Goal: Obtain resource: Download file/media

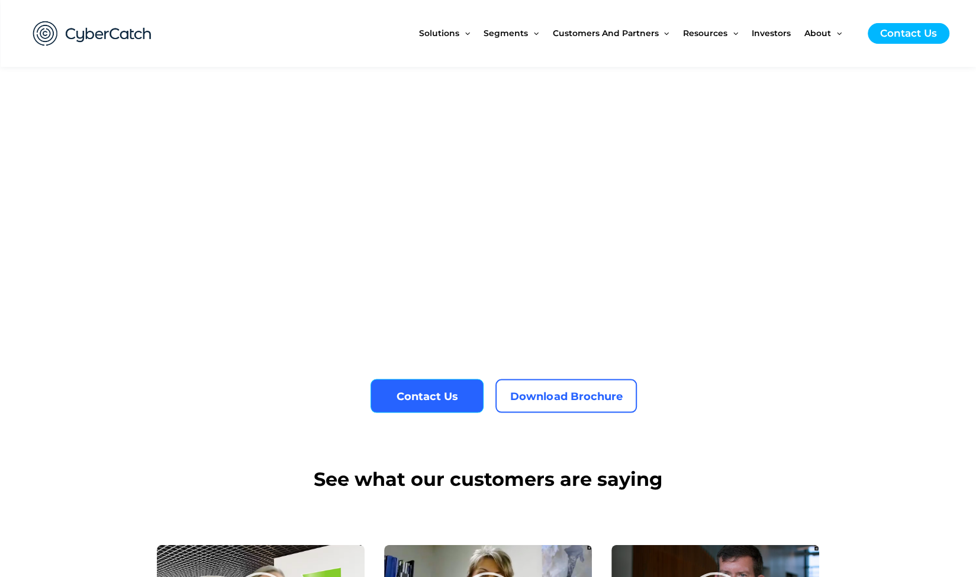
scroll to position [4291, 0]
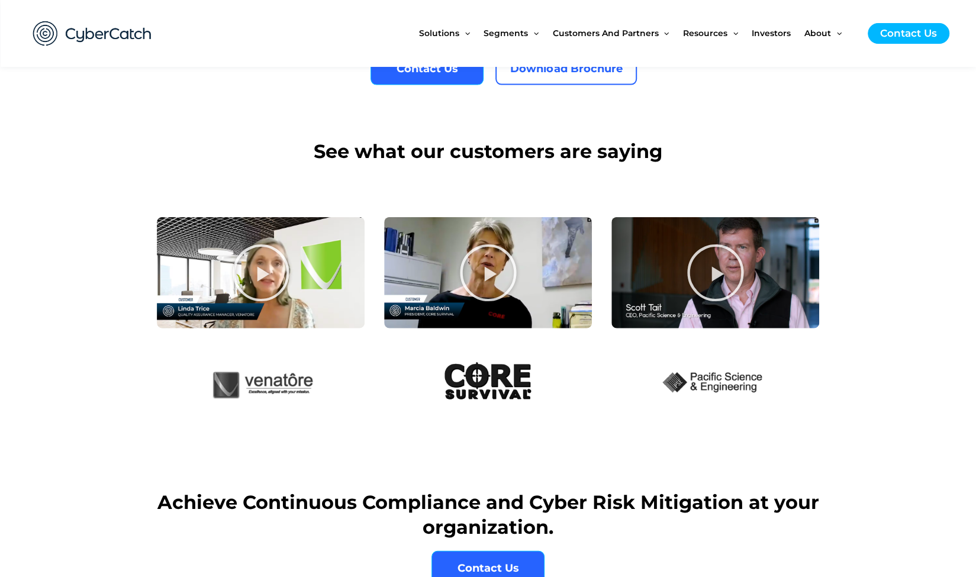
scroll to position [4151, 0]
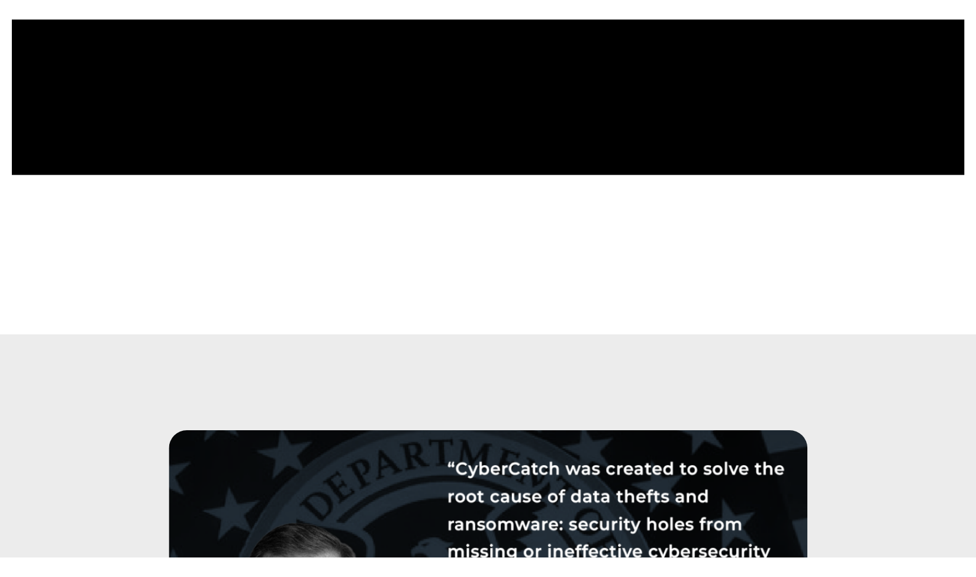
scroll to position [3543, 0]
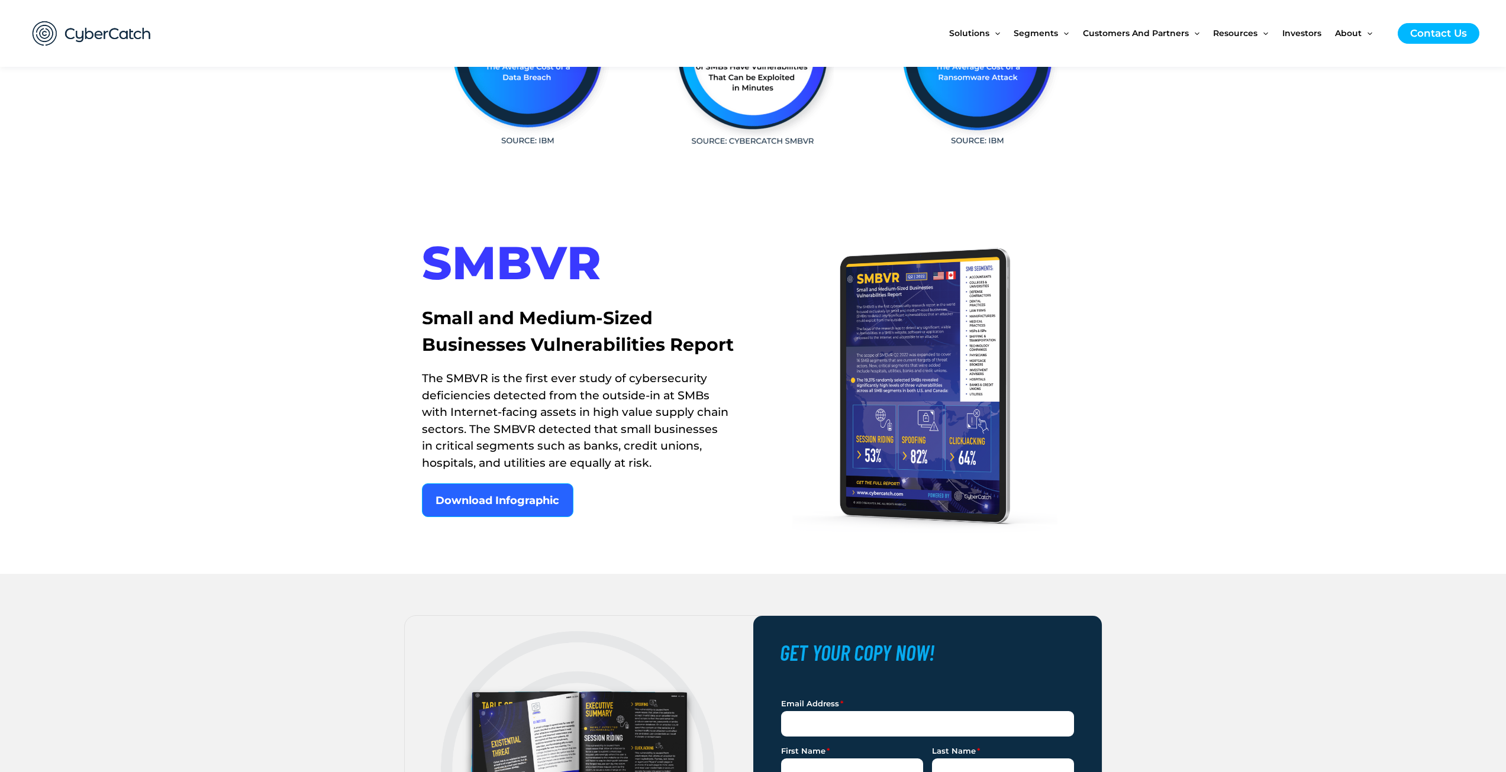
scroll to position [592, 0]
click at [514, 509] on link "Download Infographic" at bounding box center [498, 501] width 152 height 34
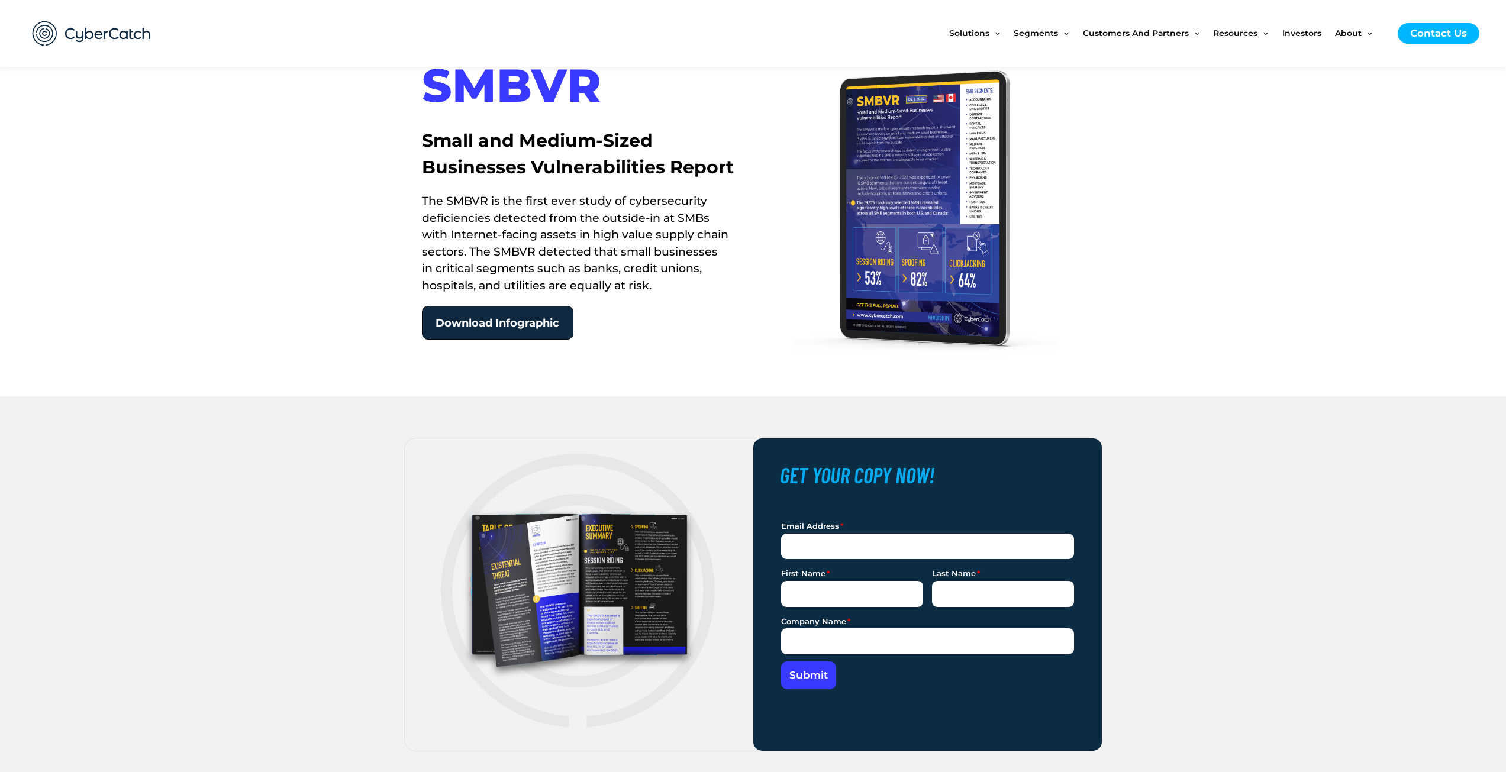
scroll to position [1006, 0]
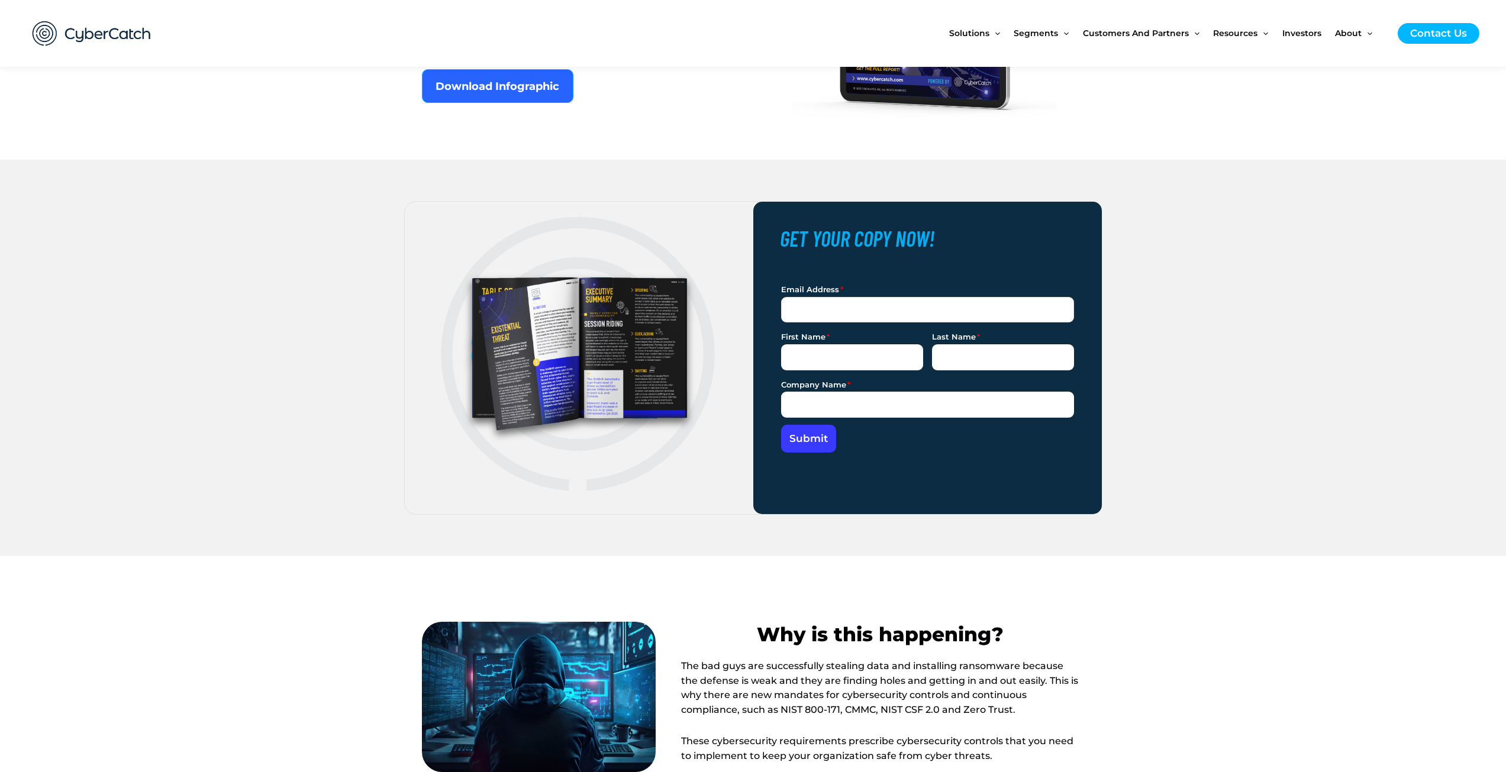
click at [844, 312] on input "Email Address" at bounding box center [927, 310] width 293 height 26
type input "johnsonli@dnb.com"
type input "lindsay"
type input "johnson"
type input "D&B"
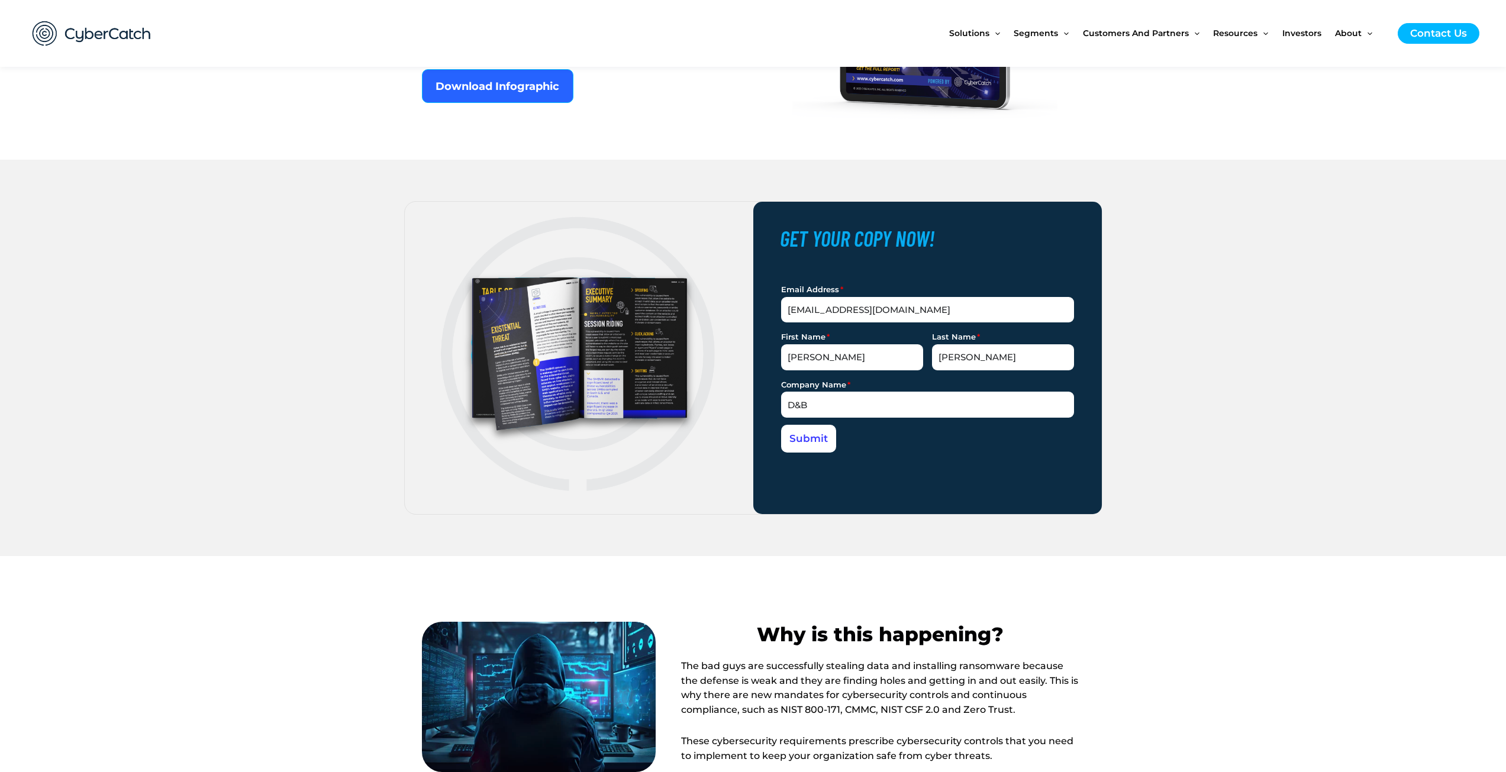
click at [792, 448] on button "Submit" at bounding box center [809, 439] width 56 height 28
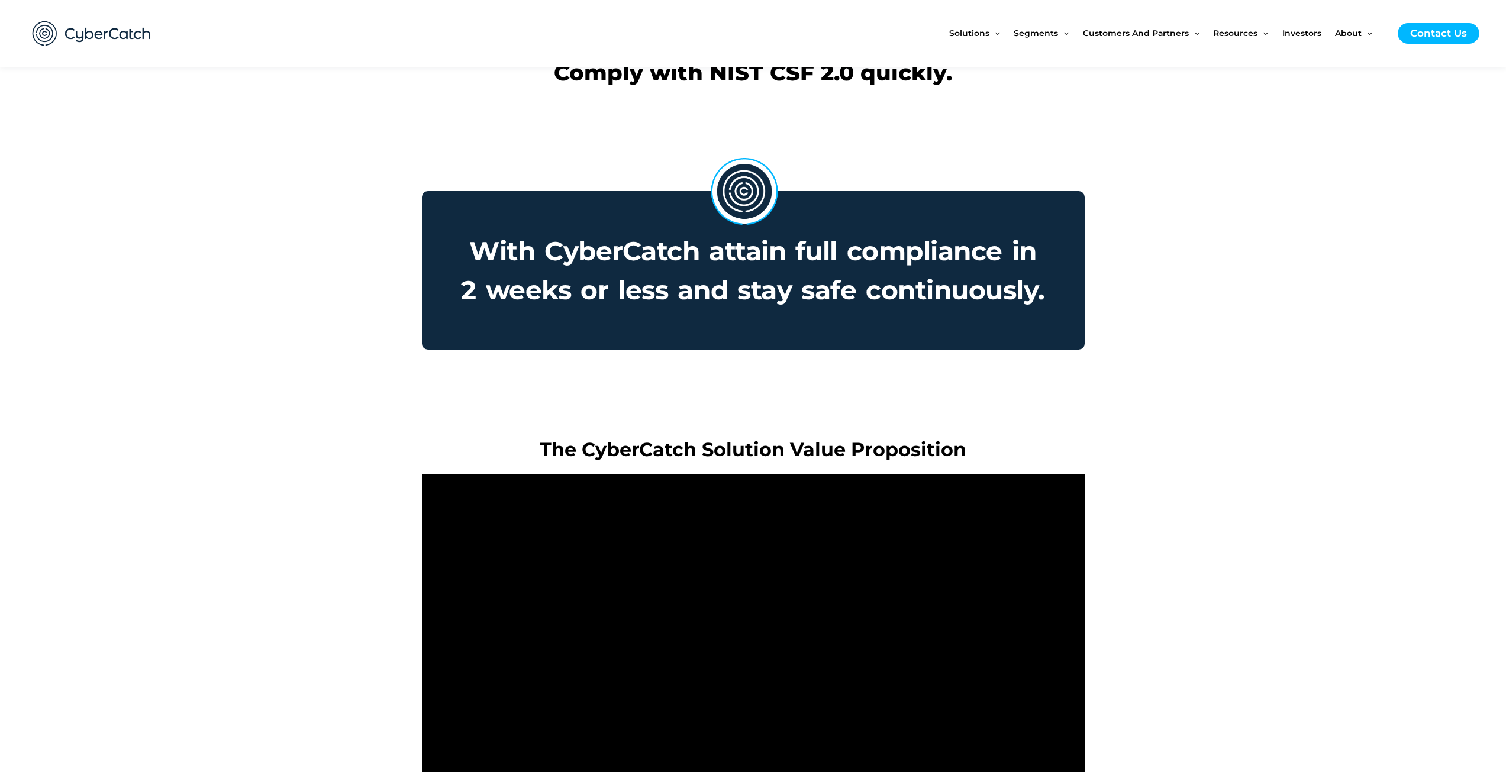
scroll to position [2604, 0]
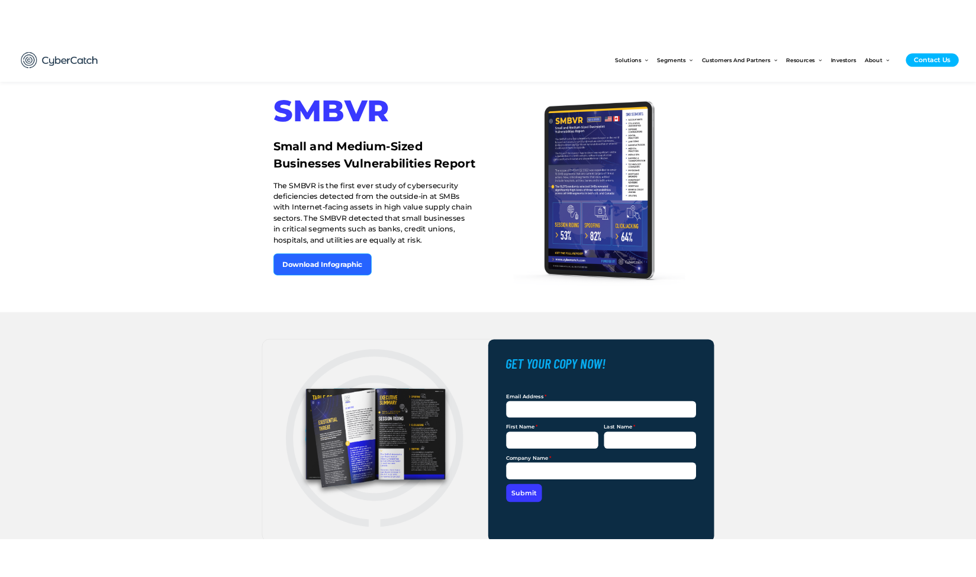
scroll to position [829, 0]
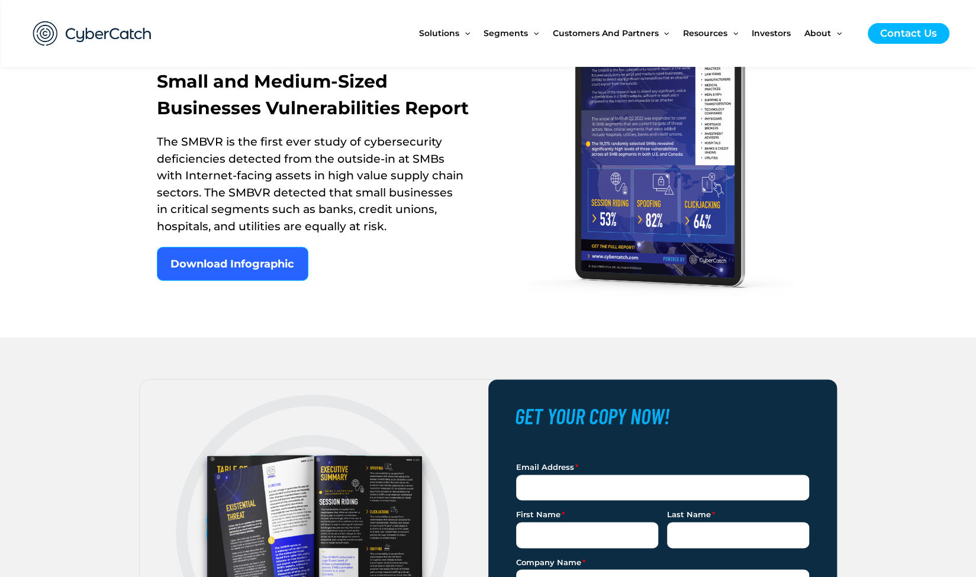
drag, startPoint x: 895, startPoint y: 292, endPoint x: 888, endPoint y: 295, distance: 7.9
click at [894, 291] on div at bounding box center [488, 149] width 976 height 377
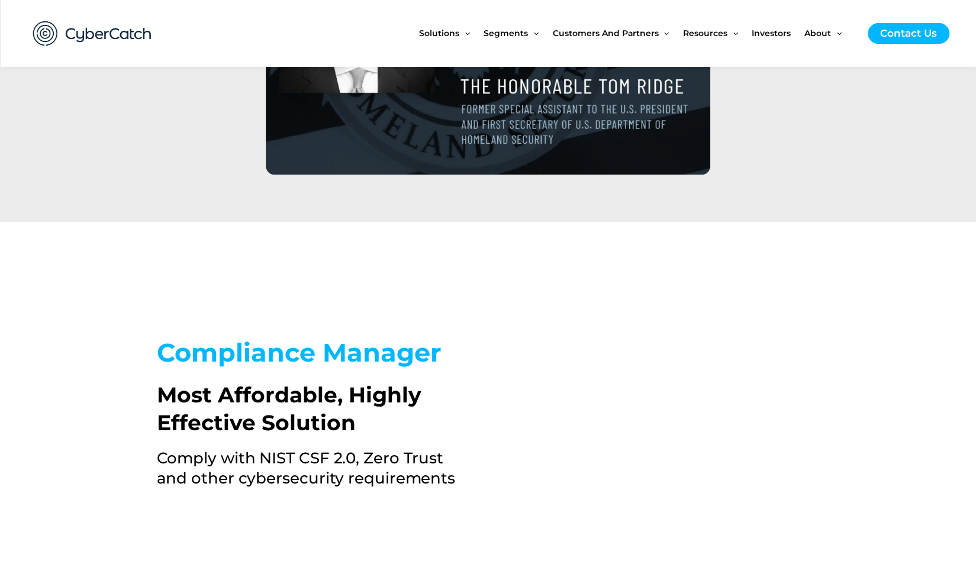
scroll to position [3374, 0]
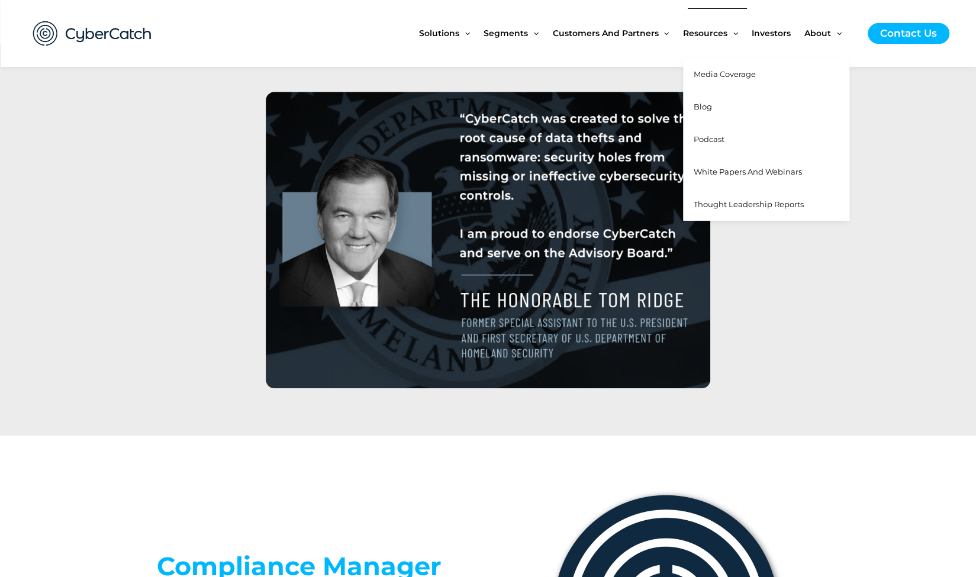
click at [710, 170] on span "White Papers and Webinars" at bounding box center [748, 171] width 108 height 9
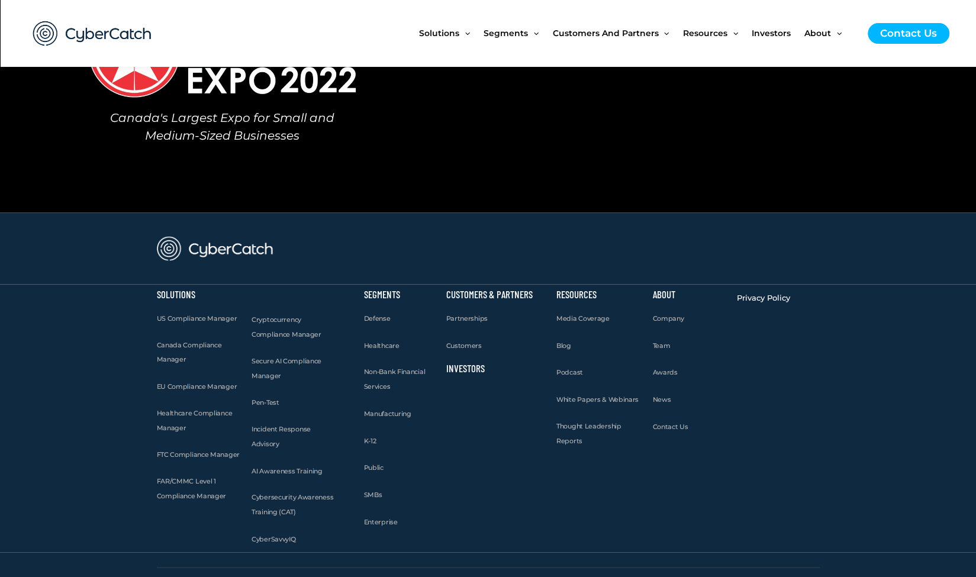
scroll to position [1265, 0]
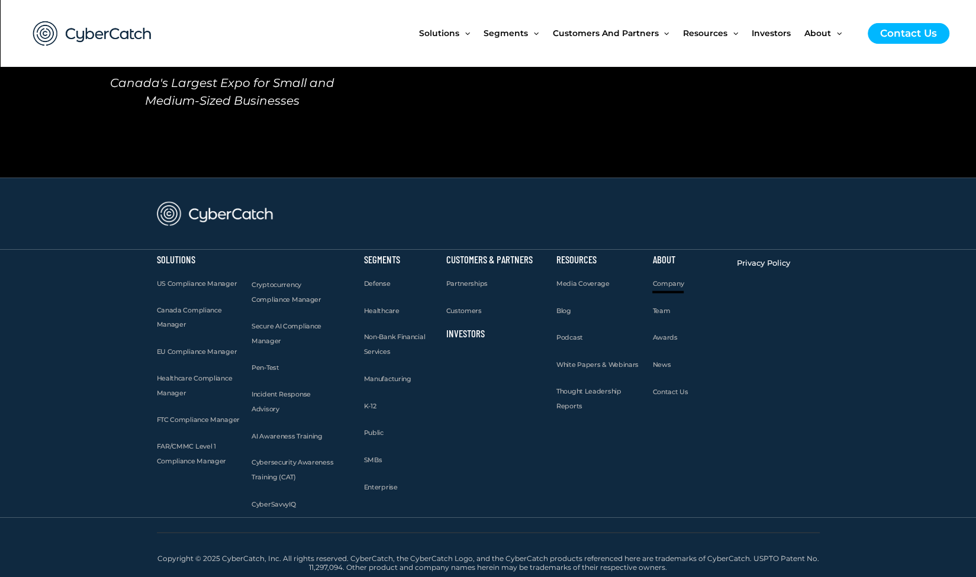
click at [677, 284] on span "Company" at bounding box center [667, 283] width 31 height 8
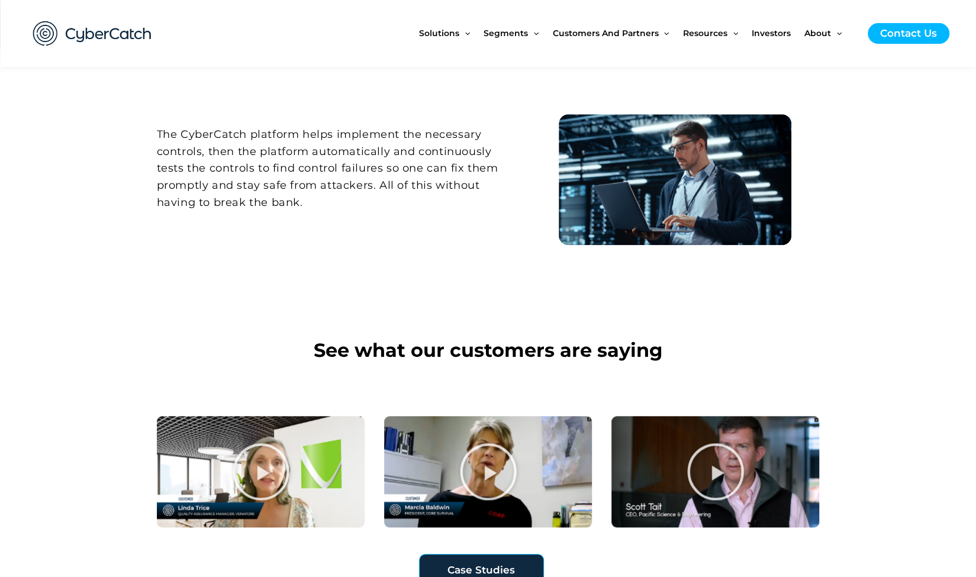
scroll to position [710, 0]
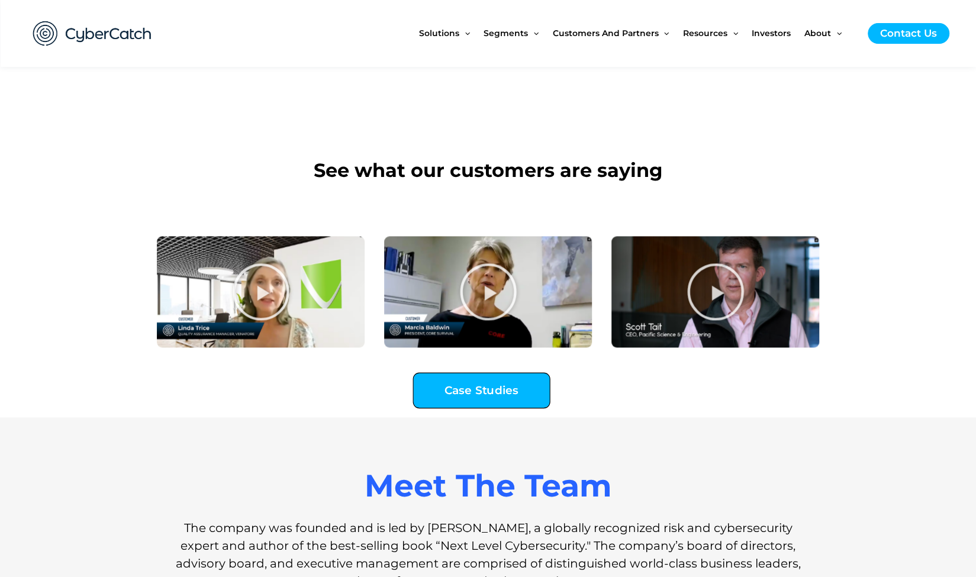
click at [455, 386] on span "Case Studies" at bounding box center [481, 390] width 74 height 11
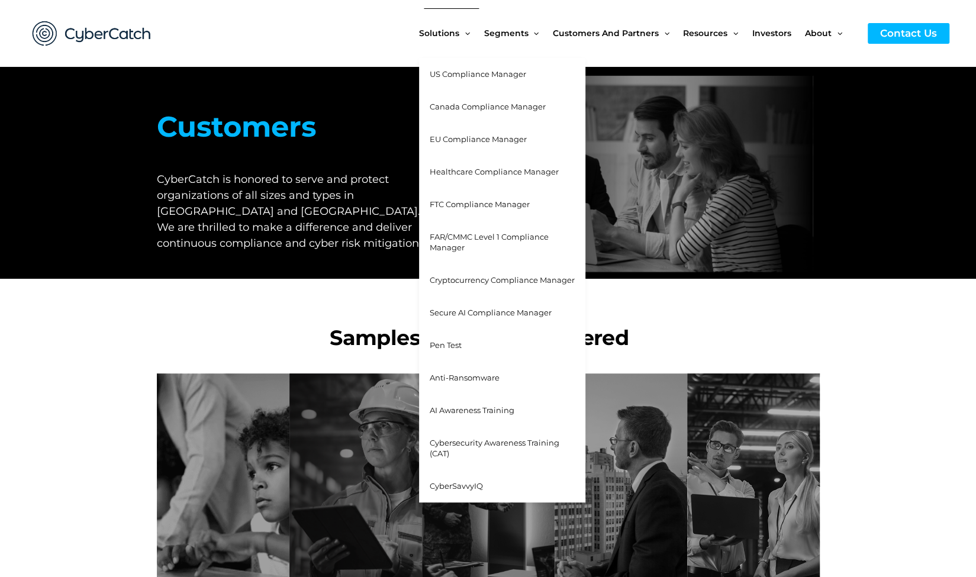
click at [469, 79] on span "US Compliance Manager" at bounding box center [478, 73] width 96 height 9
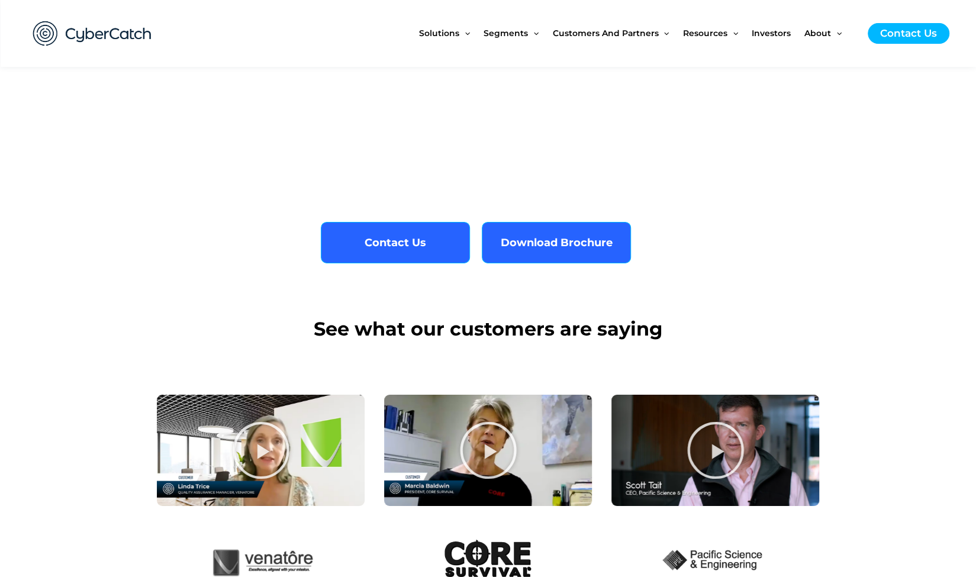
scroll to position [2308, 0]
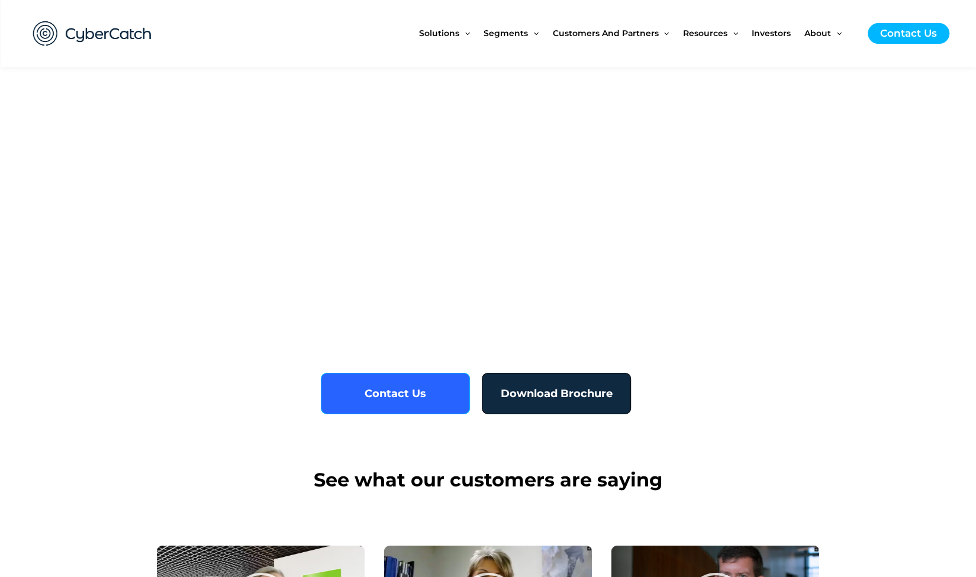
click at [520, 391] on span "Download Brochure" at bounding box center [557, 393] width 112 height 11
